Goal: Navigation & Orientation: Find specific page/section

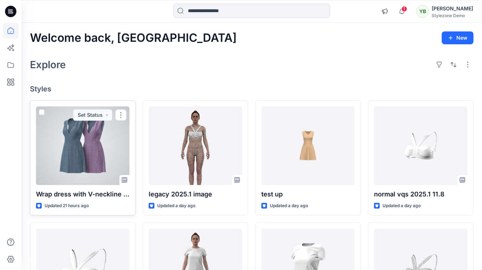
click at [82, 134] on div at bounding box center [82, 145] width 93 height 79
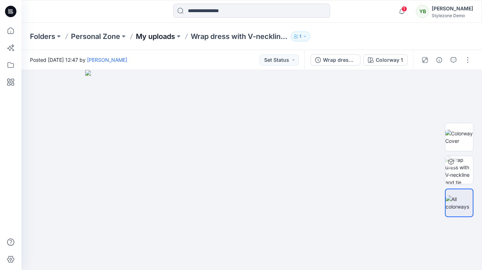
click at [158, 36] on p "My uploads" at bounding box center [155, 36] width 39 height 10
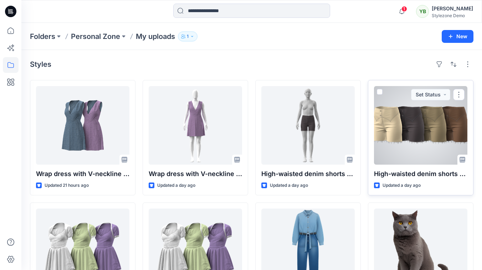
click at [425, 135] on div at bounding box center [420, 125] width 93 height 79
